Goal: Task Accomplishment & Management: Manage account settings

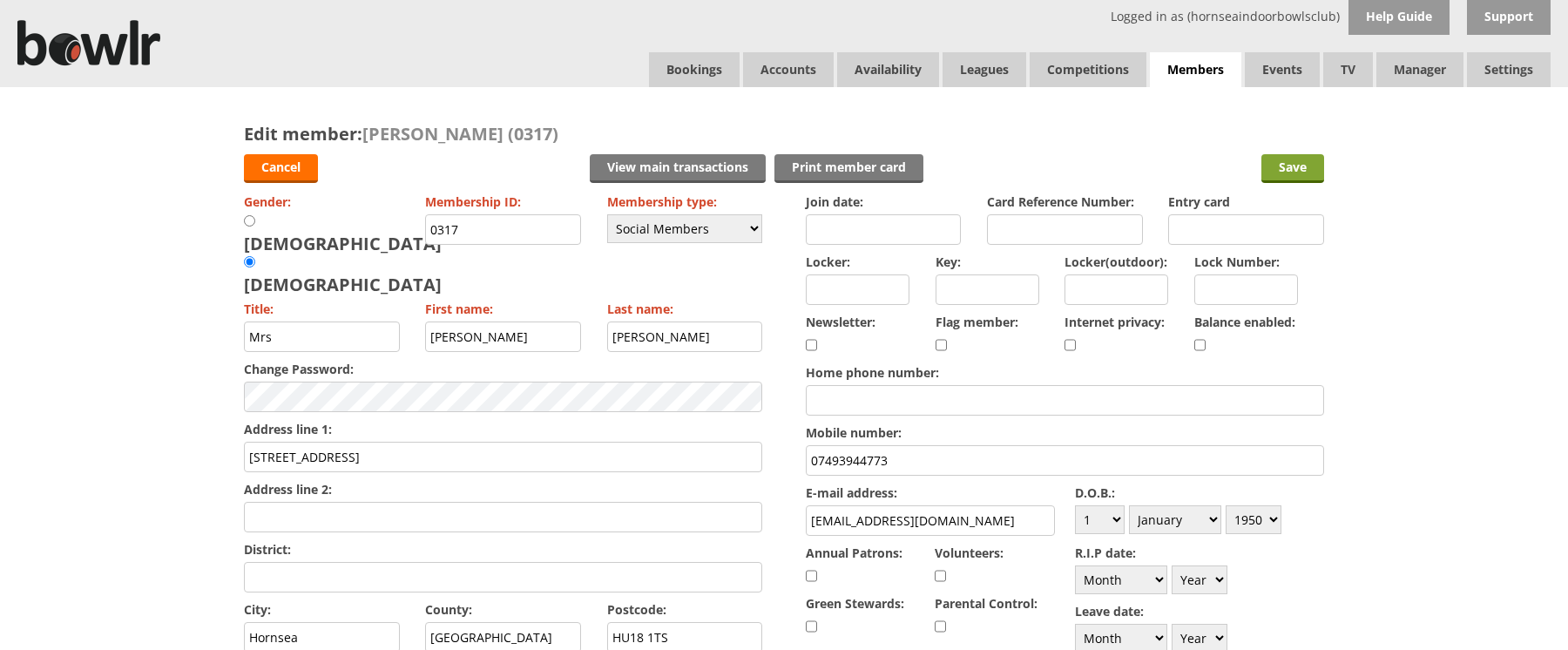
click at [1296, 173] on input "Save" at bounding box center [1292, 168] width 62 height 29
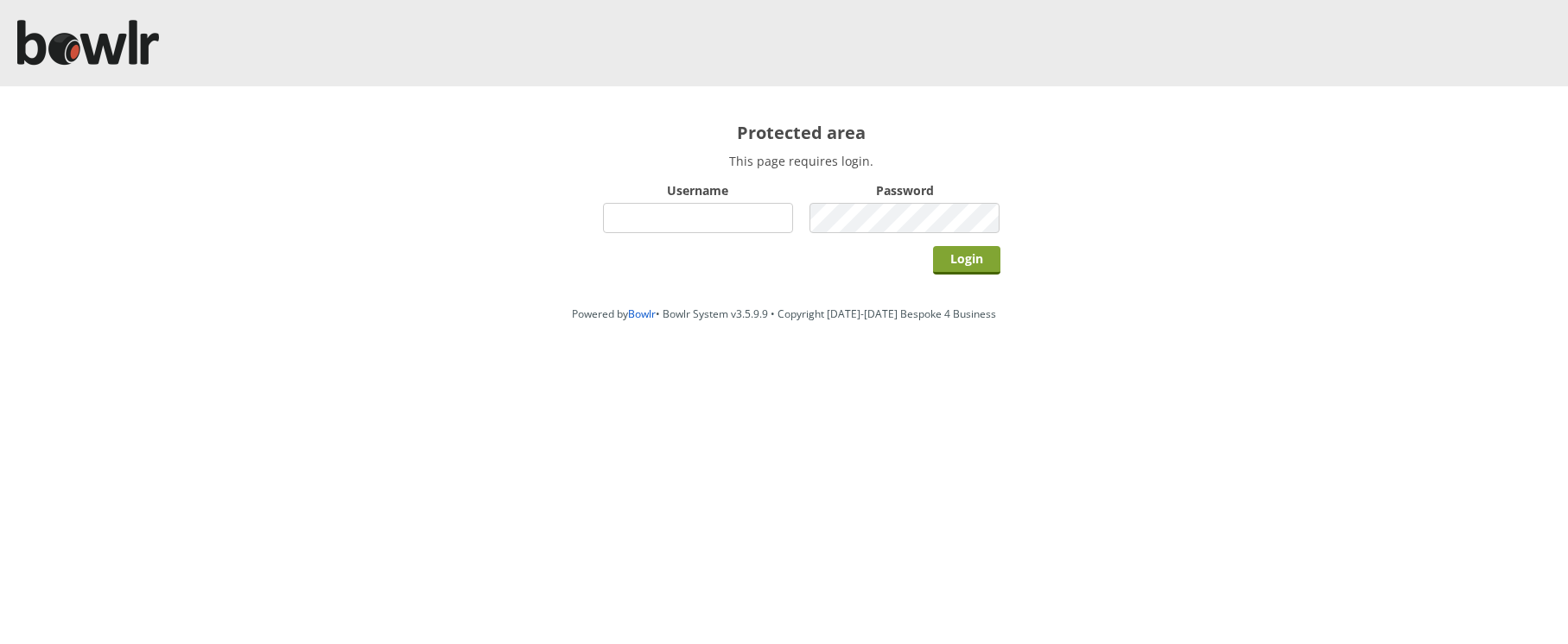
type input "hornseaindoorbowlsclub"
click at [953, 256] on input "Login" at bounding box center [966, 260] width 67 height 29
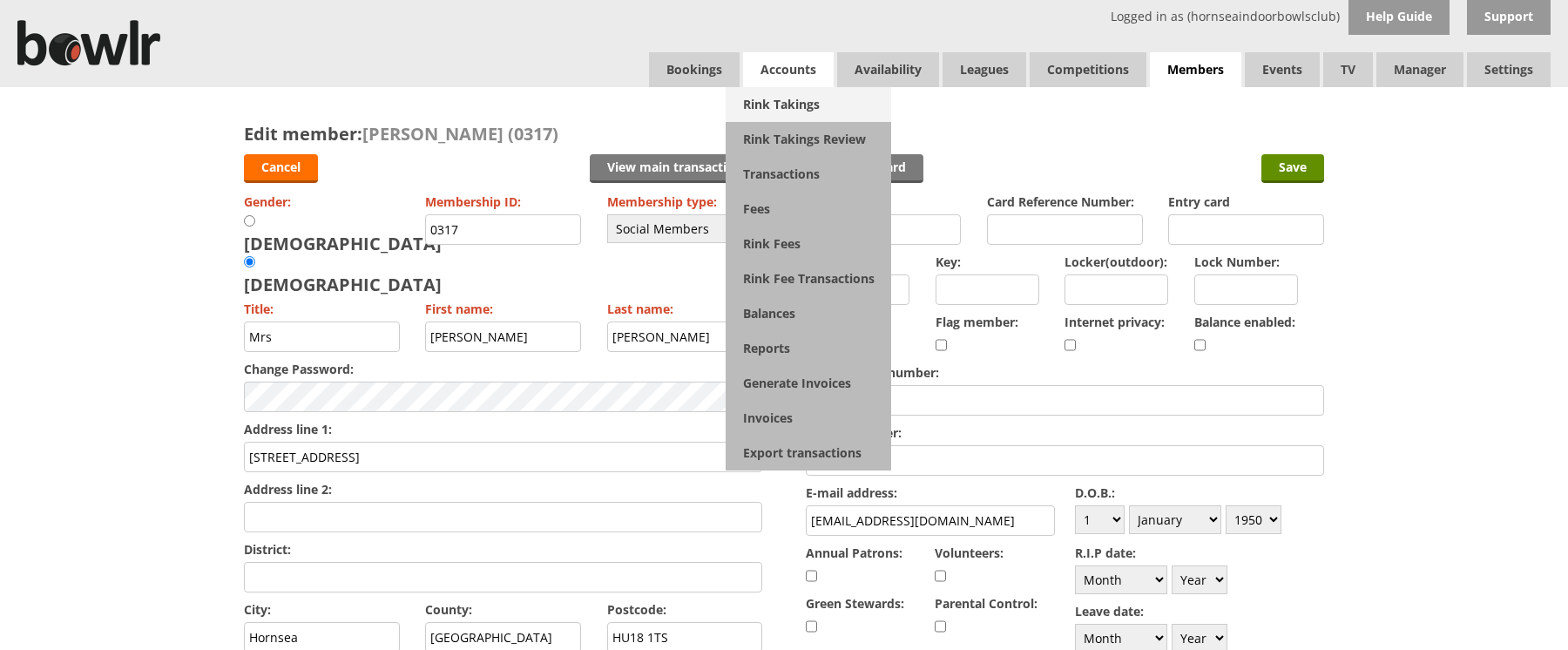
click at [776, 109] on link "Rink Takings" at bounding box center [808, 105] width 165 height 35
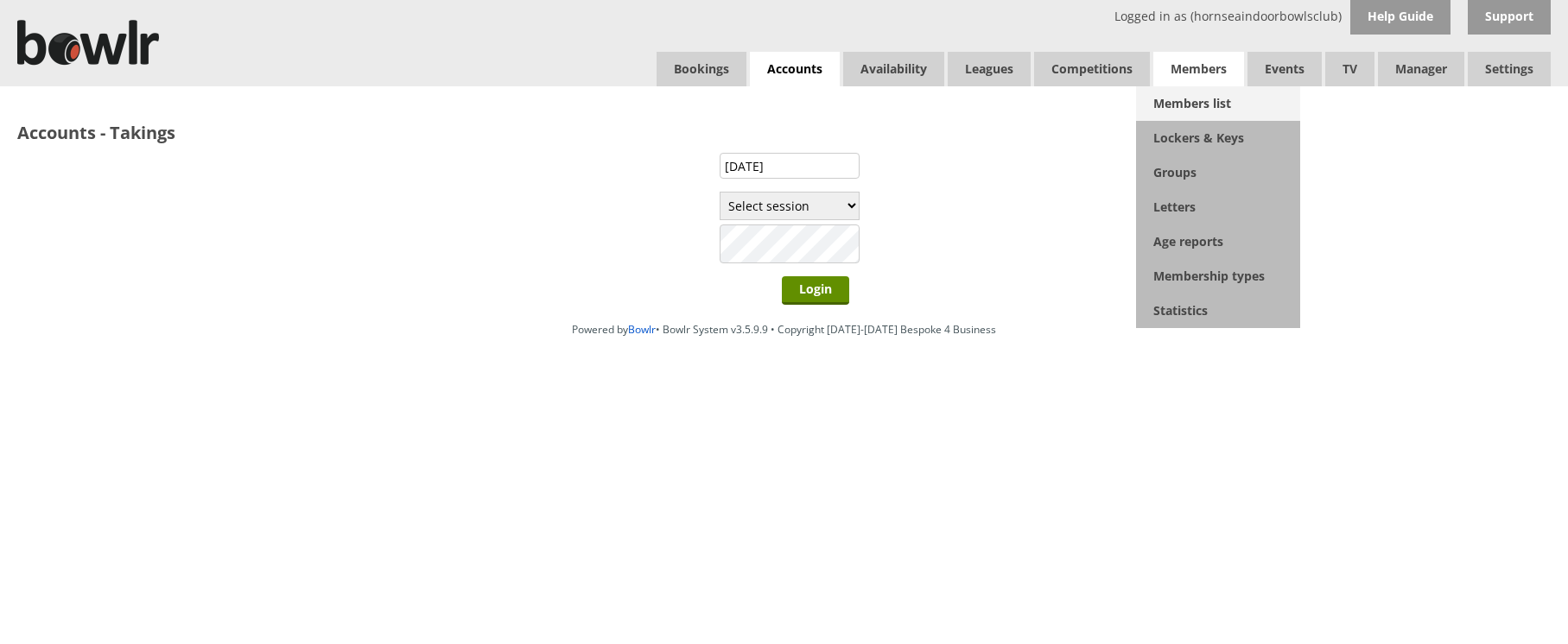
click at [1179, 117] on link "Members list" at bounding box center [1218, 104] width 164 height 35
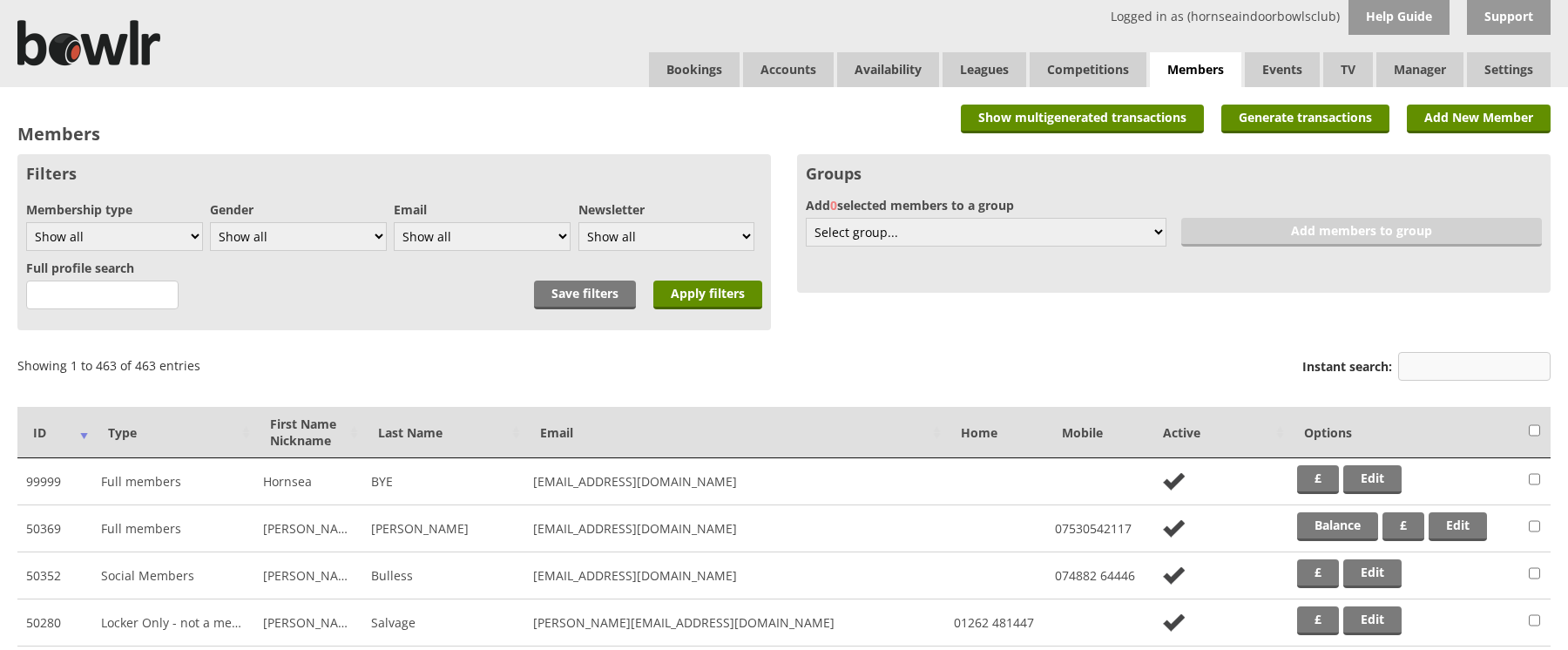
click at [1438, 355] on input "Instant search:" at bounding box center [1473, 366] width 152 height 29
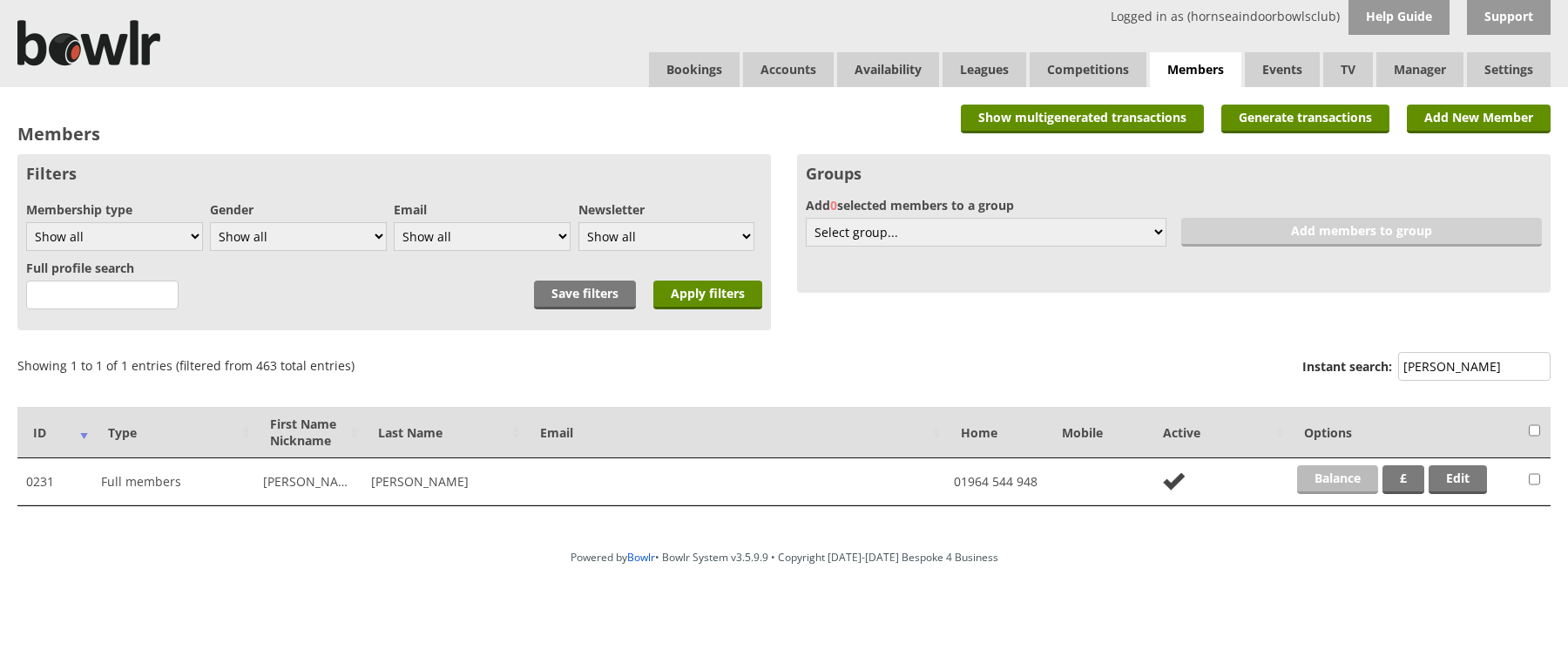
type input "WATTS"
click at [1352, 479] on link "Balance" at bounding box center [1337, 479] width 81 height 29
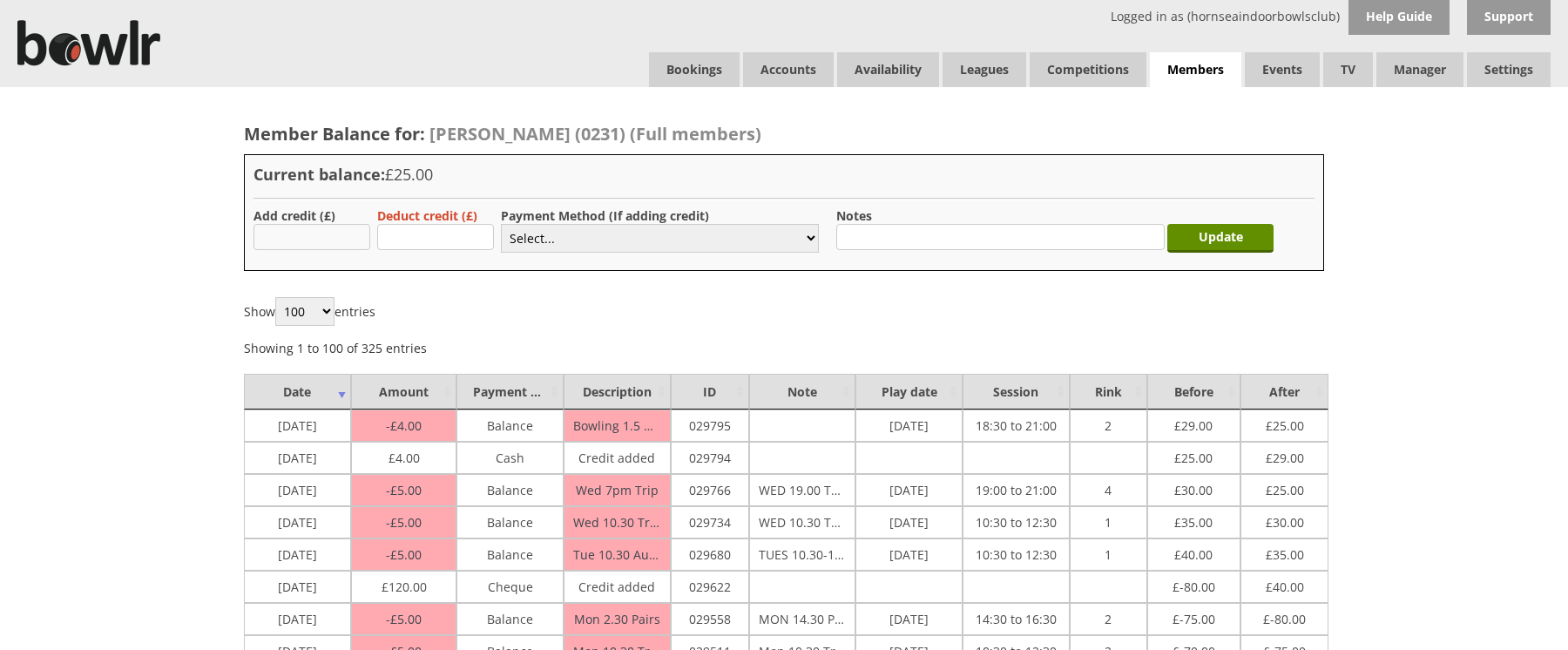
click at [279, 238] on input "text" at bounding box center [311, 237] width 117 height 26
type input "120.00"
click at [532, 239] on select "Select... Cash Card Cheque Bank Transfer Other Member Card Gift Voucher Balance" at bounding box center [660, 238] width 318 height 29
select select "4"
click at [501, 224] on select "Select... Cash Card Cheque Bank Transfer Other Member Card Gift Voucher Balance" at bounding box center [660, 238] width 318 height 29
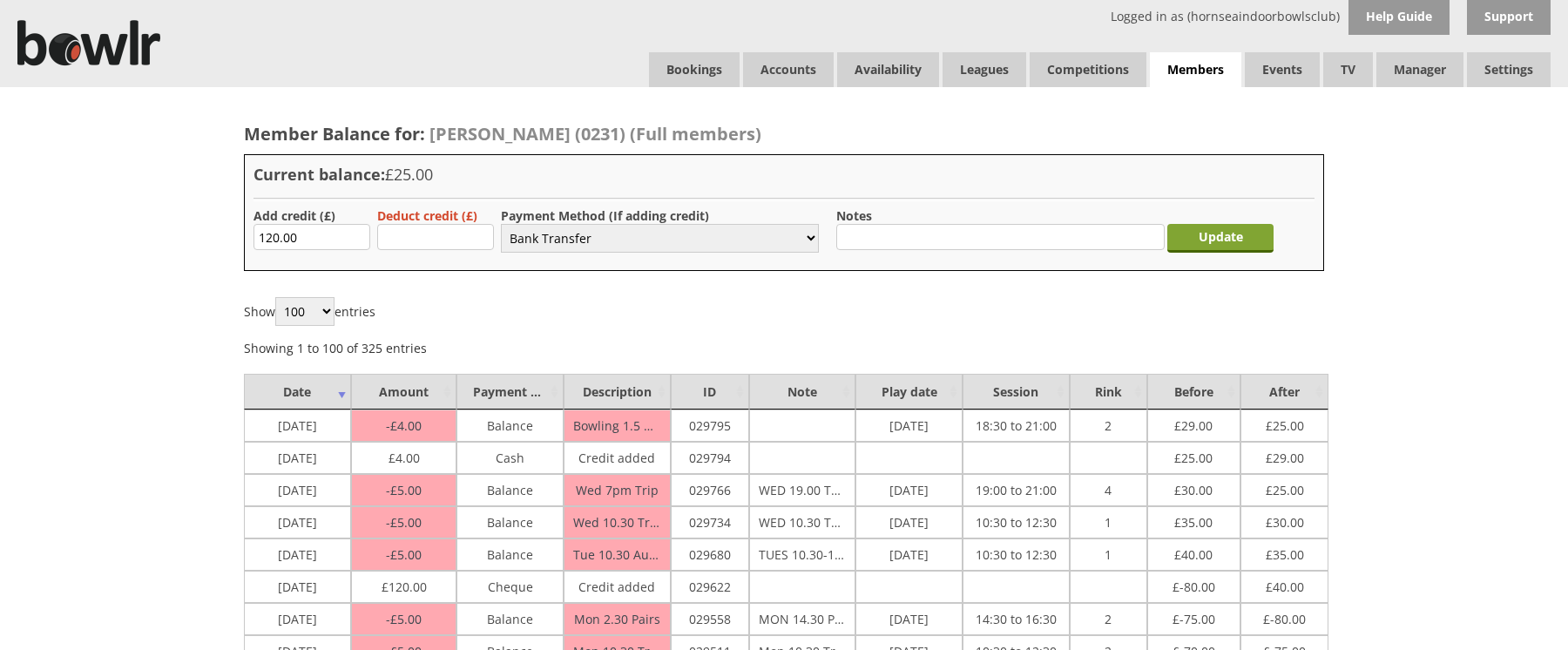
click at [1218, 231] on input "Update" at bounding box center [1220, 238] width 106 height 29
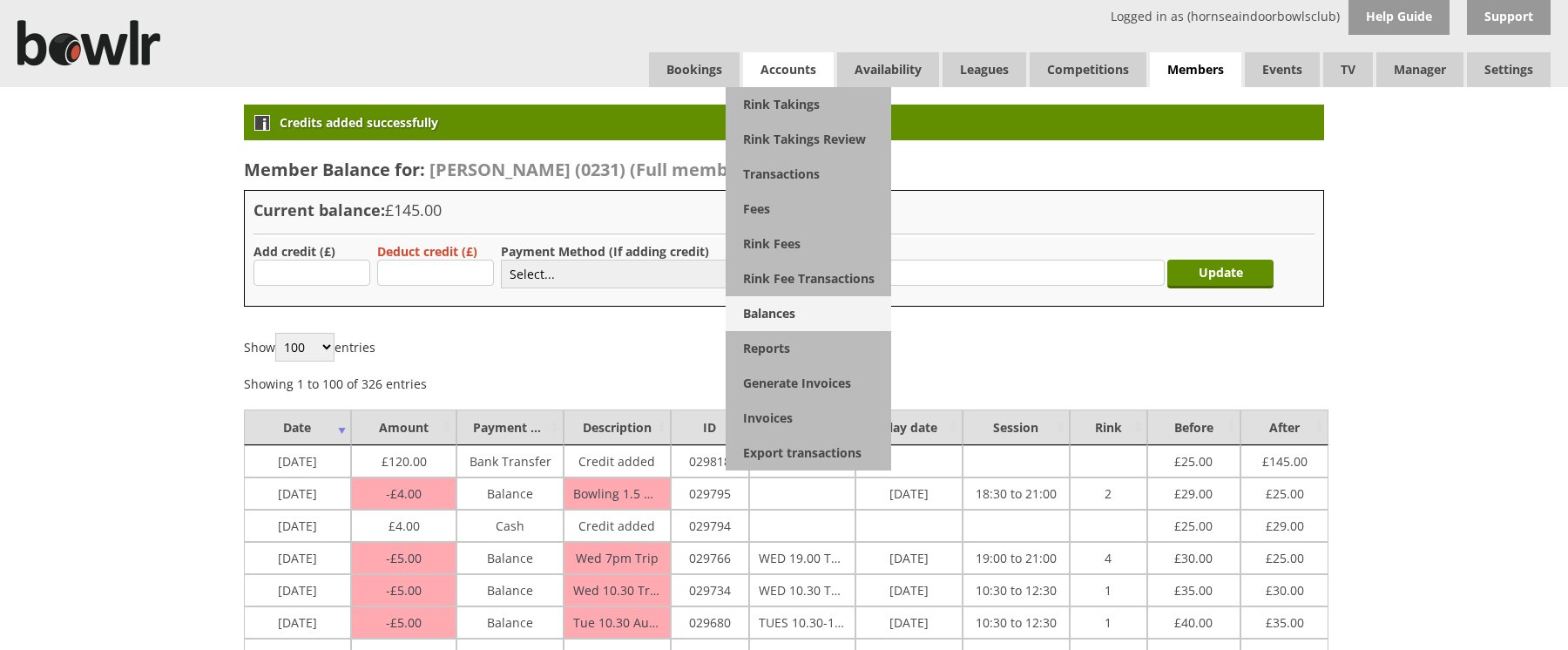
click at [781, 310] on link "Balances" at bounding box center [808, 314] width 165 height 35
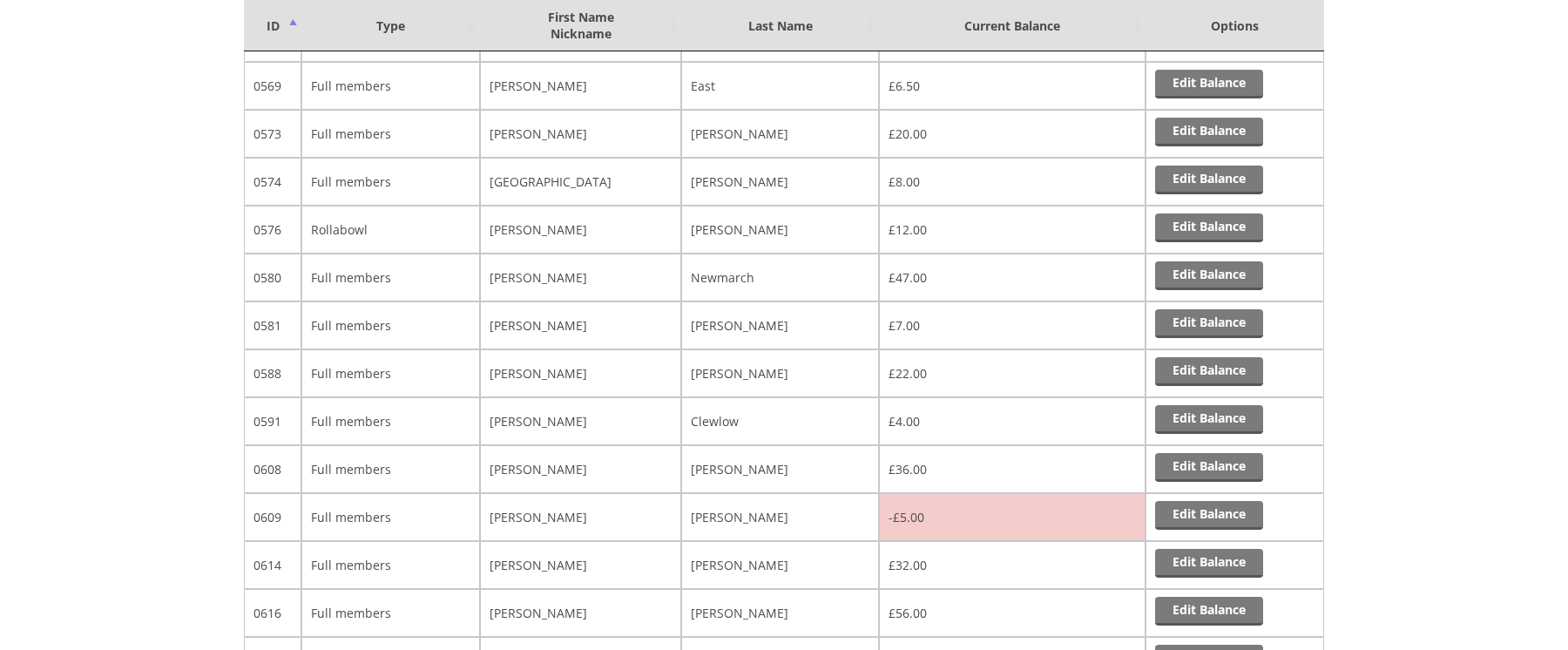
scroll to position [5530, 0]
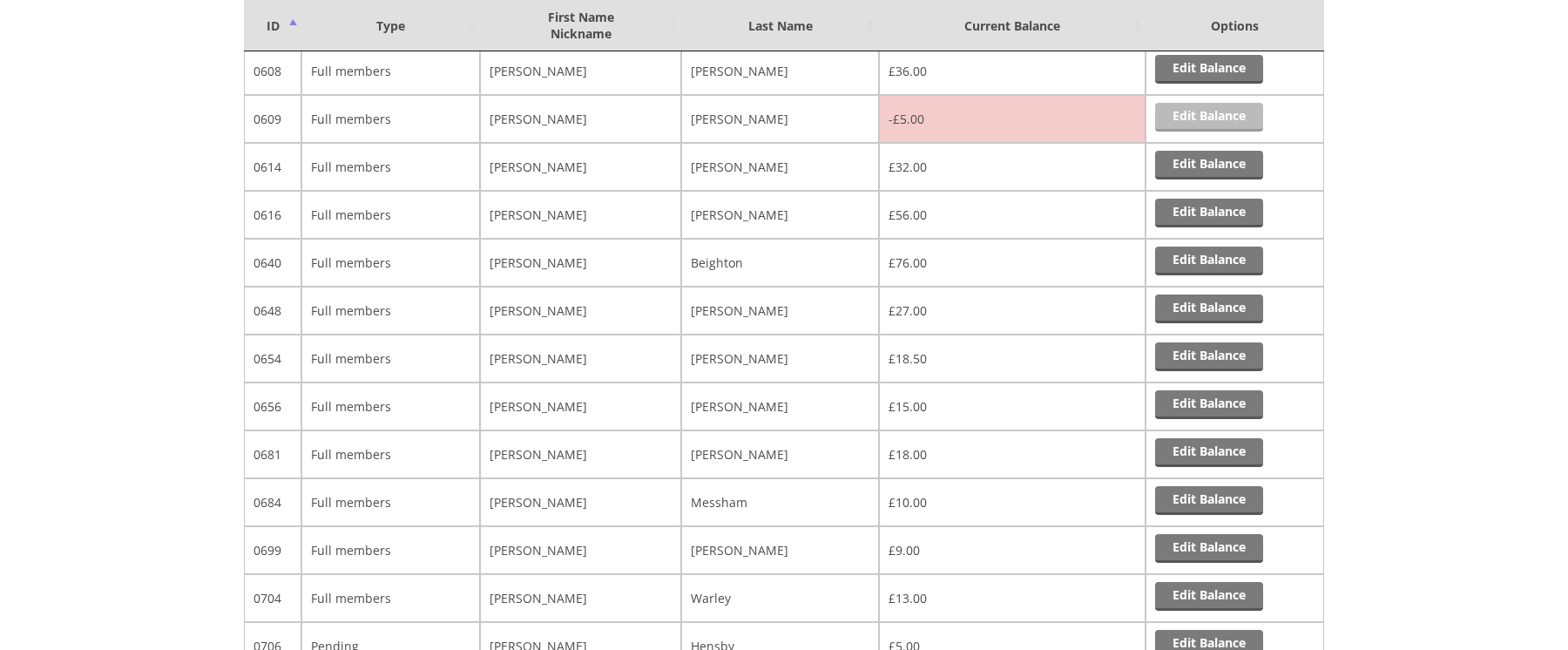
click at [1198, 117] on link "Edit Balance" at bounding box center [1209, 117] width 108 height 29
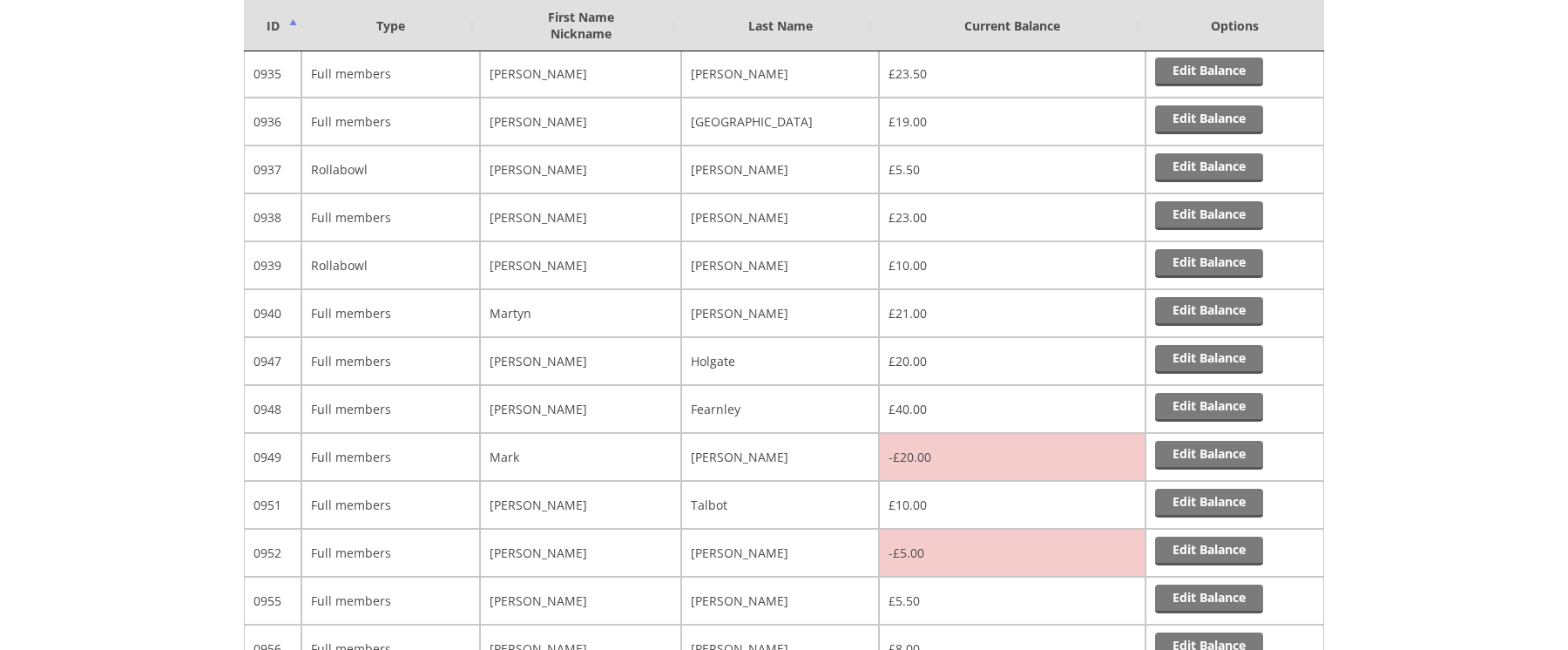
scroll to position [10473, 0]
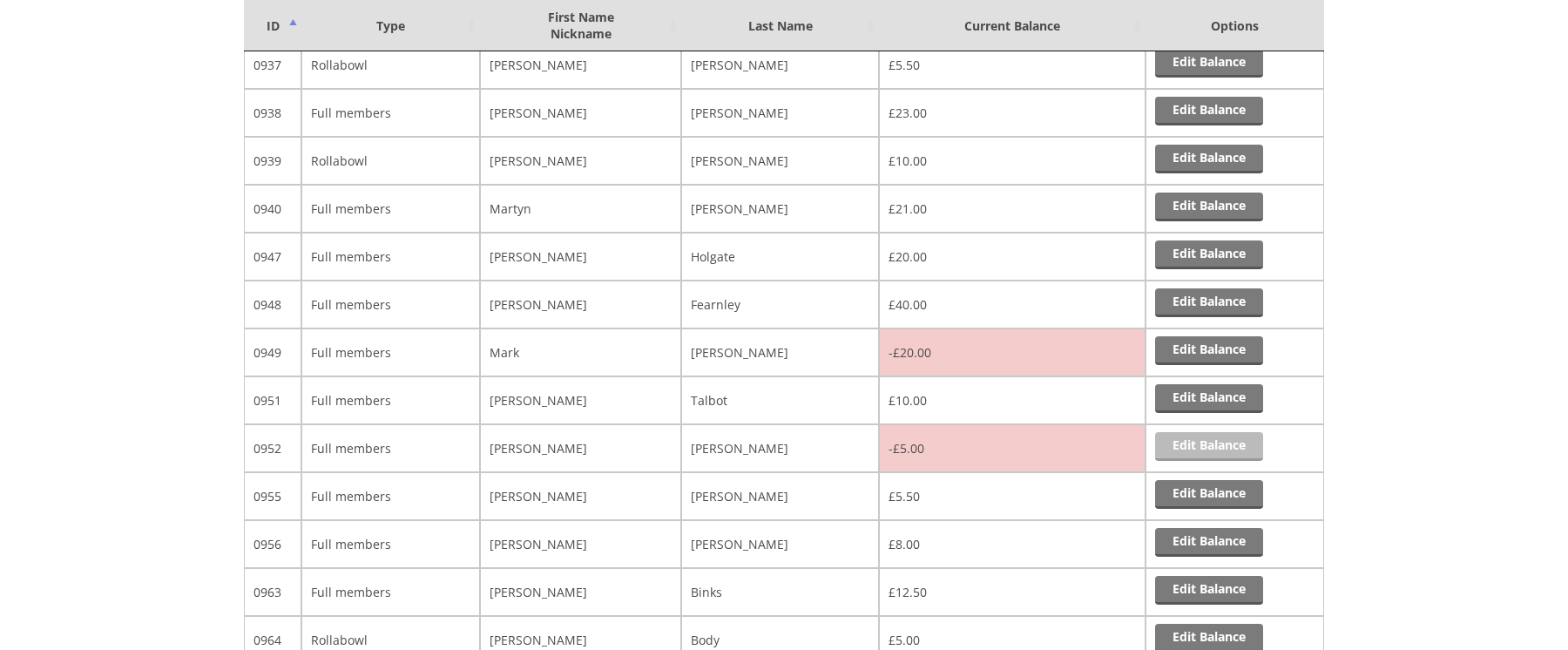
click at [1193, 439] on link "Edit Balance" at bounding box center [1209, 446] width 108 height 29
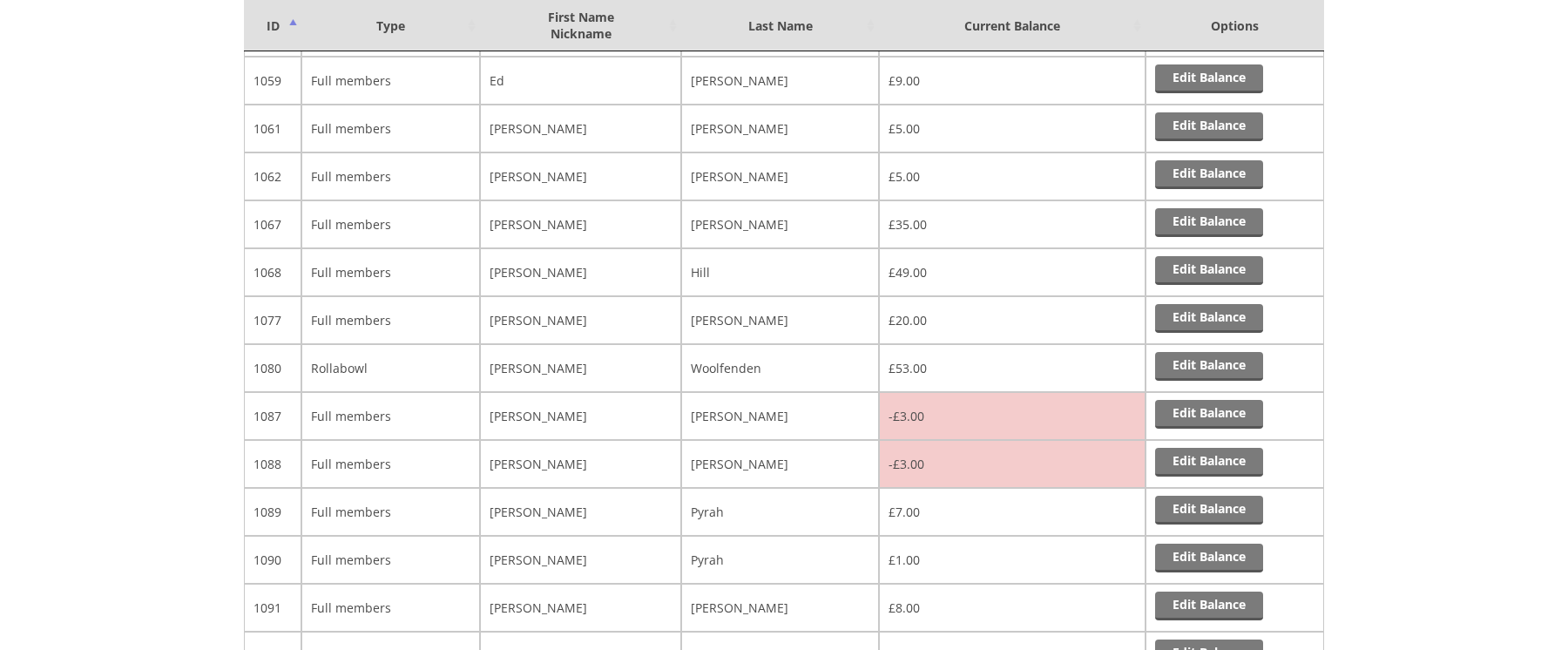
scroll to position [13216, 0]
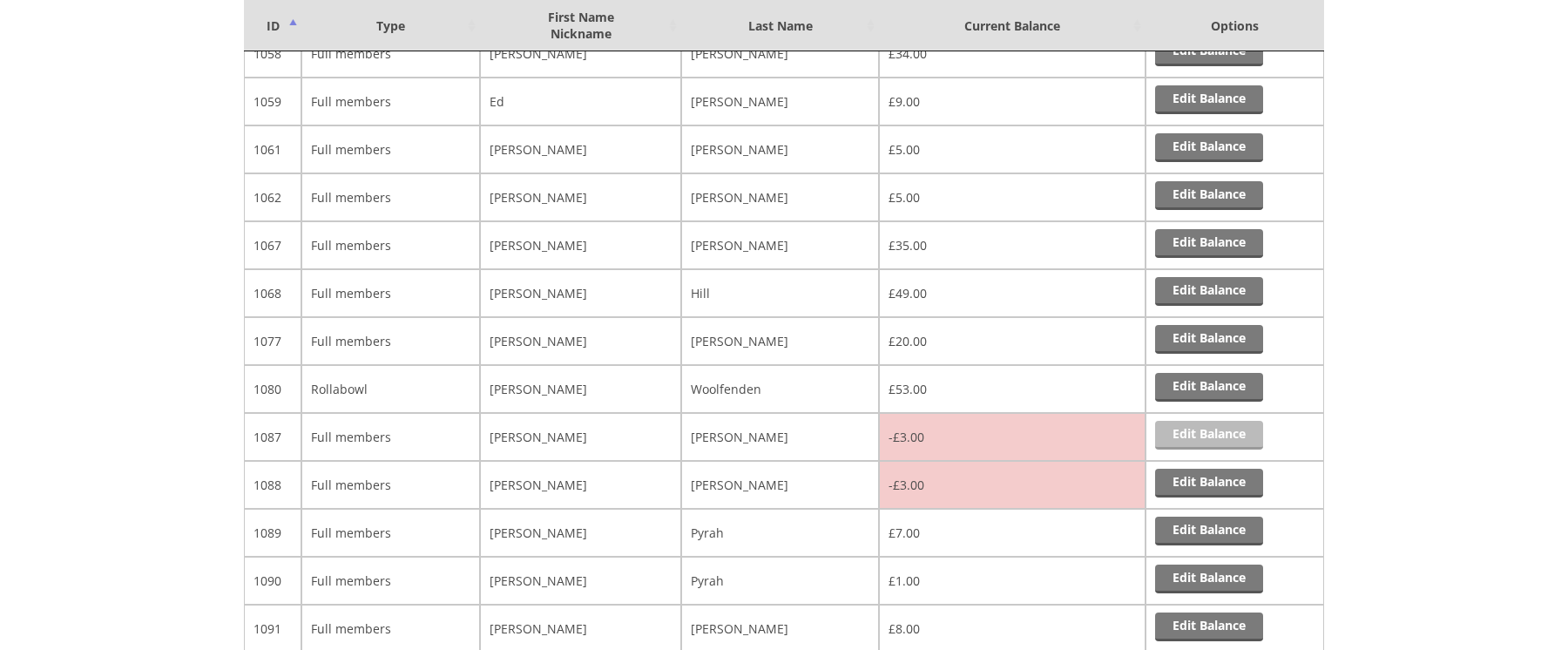
click at [1185, 428] on link "Edit Balance" at bounding box center [1209, 435] width 108 height 29
